Goal: Task Accomplishment & Management: Use online tool/utility

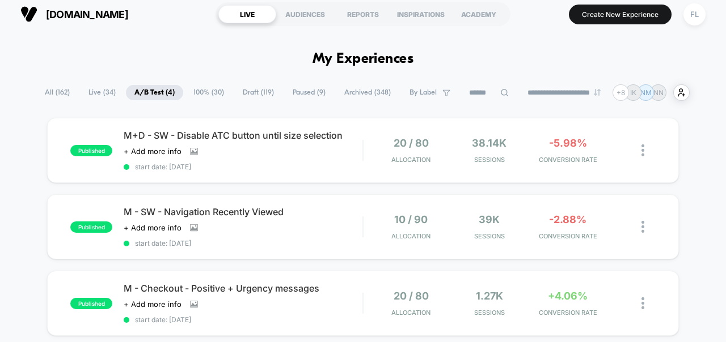
scroll to position [6, 0]
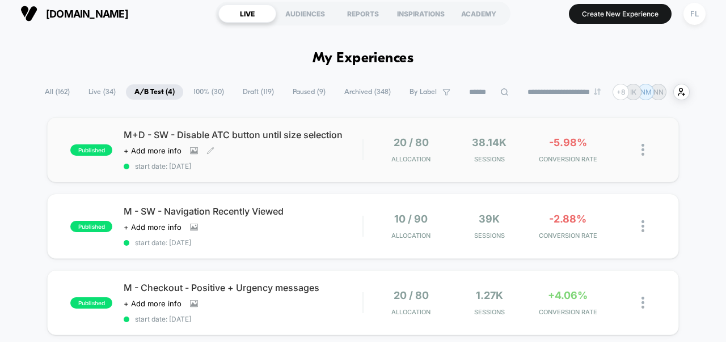
click at [335, 147] on div "M+D - SW - Disable ATC button until size selection Click to view images Click t…" at bounding box center [243, 149] width 239 height 41
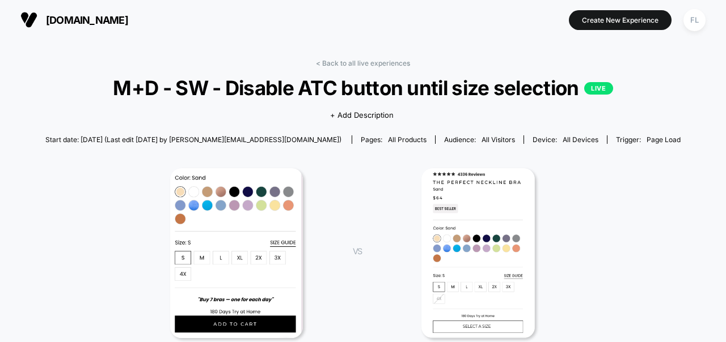
click at [481, 140] on span "All Visitors" at bounding box center [497, 140] width 33 height 9
click at [451, 134] on div "Start date: [DATE] (Last edit [DATE] by [PERSON_NAME][EMAIL_ADDRESS][DOMAIN_NAM…" at bounding box center [362, 140] width 635 height 20
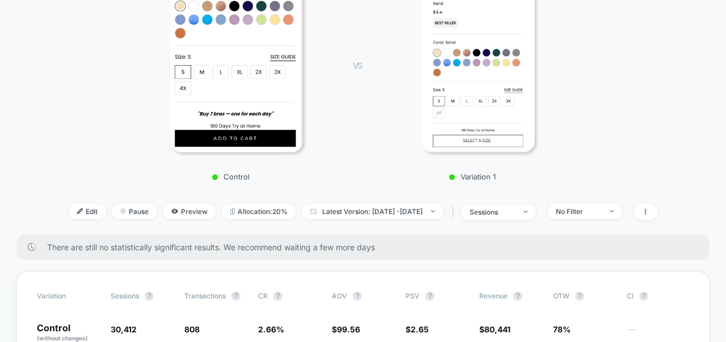
scroll to position [196, 0]
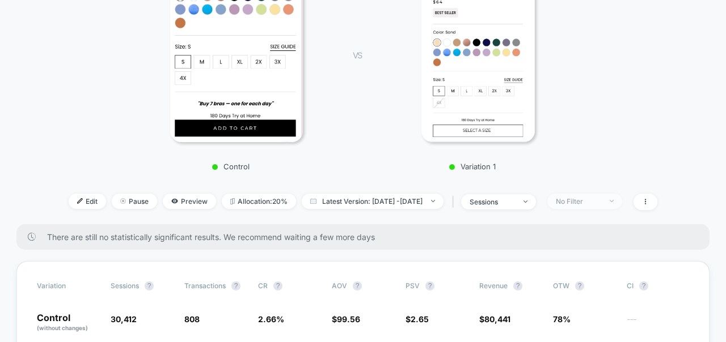
click at [601, 199] on div "No Filter" at bounding box center [578, 201] width 45 height 9
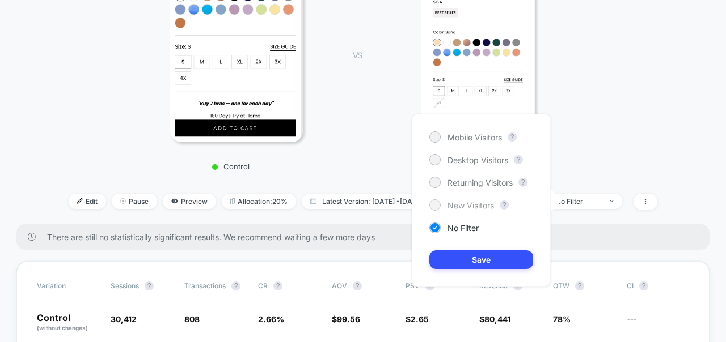
click at [481, 204] on span "New Visitors" at bounding box center [470, 206] width 46 height 10
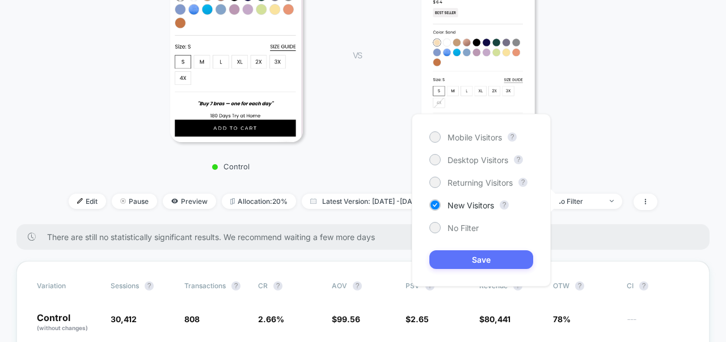
click at [486, 263] on button "Save" at bounding box center [481, 260] width 104 height 19
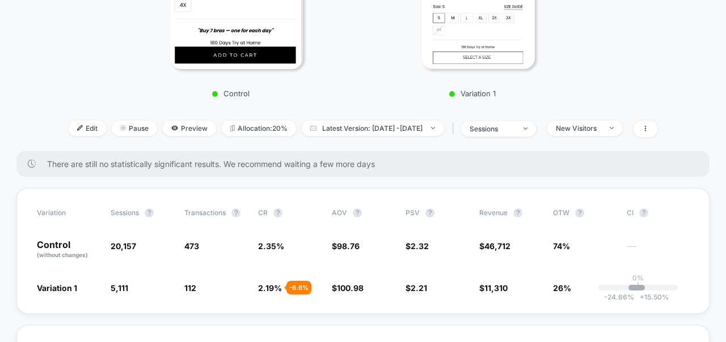
scroll to position [268, 0]
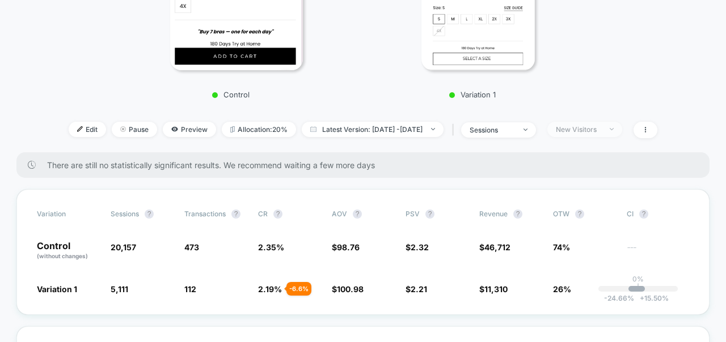
click at [601, 126] on div "New Visitors" at bounding box center [578, 129] width 45 height 9
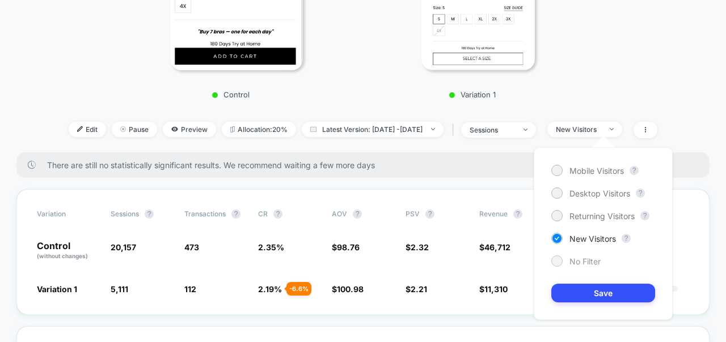
click at [578, 265] on span "No Filter" at bounding box center [584, 262] width 31 height 10
click at [580, 292] on button "Save" at bounding box center [603, 293] width 104 height 19
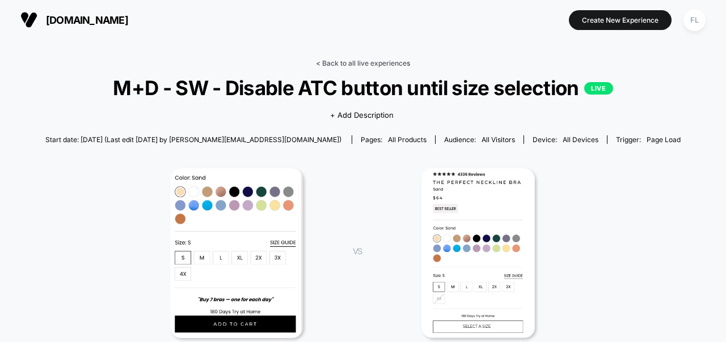
click at [335, 65] on link "< Back to all live experiences" at bounding box center [363, 63] width 94 height 9
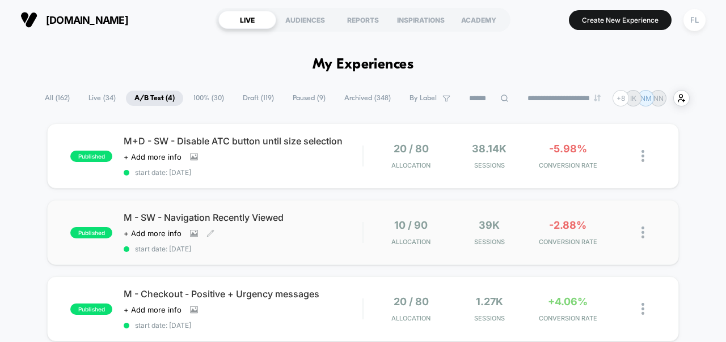
click at [340, 245] on span "start date: [DATE]" at bounding box center [243, 249] width 239 height 9
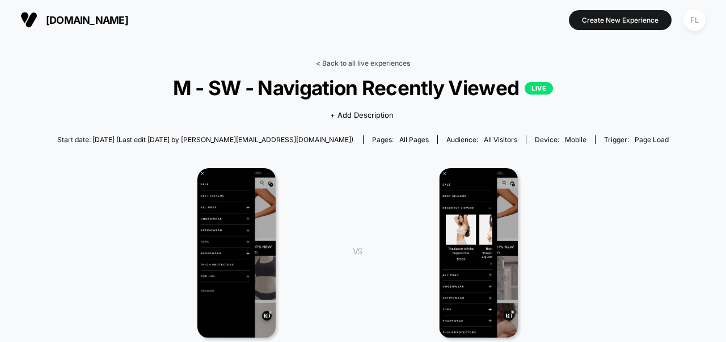
click at [338, 61] on link "< Back to all live experiences" at bounding box center [363, 63] width 94 height 9
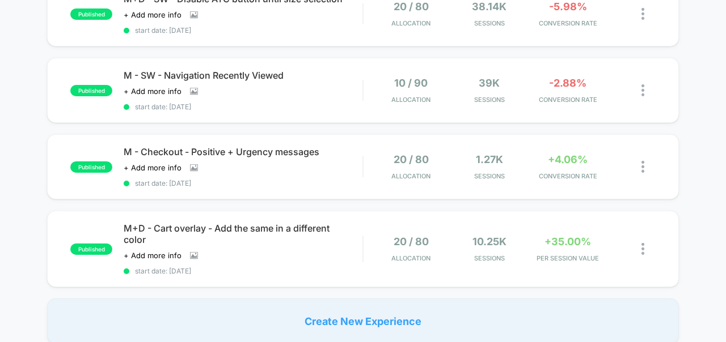
scroll to position [159, 0]
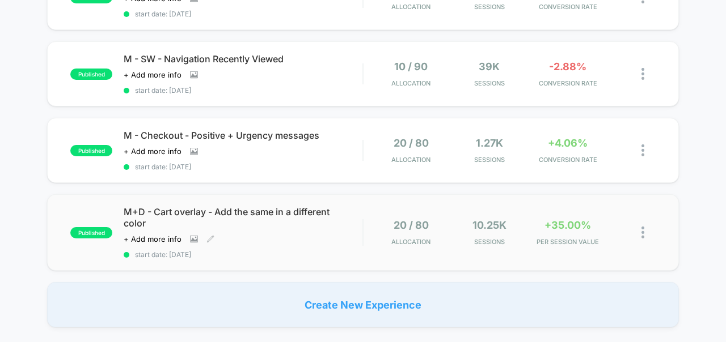
click at [335, 236] on div "M+D - Cart overlay - Add the same in a different color Click to view images Cli…" at bounding box center [243, 232] width 239 height 53
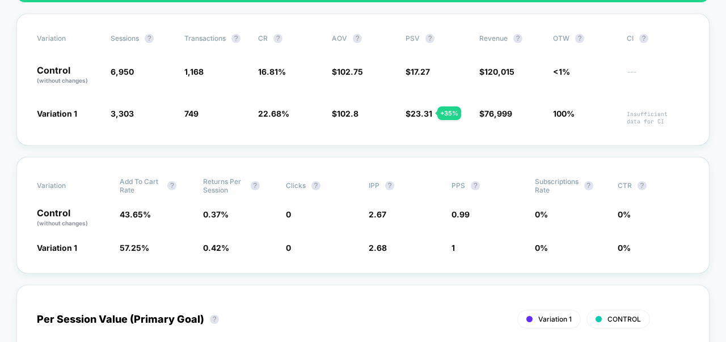
scroll to position [442, 0]
